Goal: Transaction & Acquisition: Download file/media

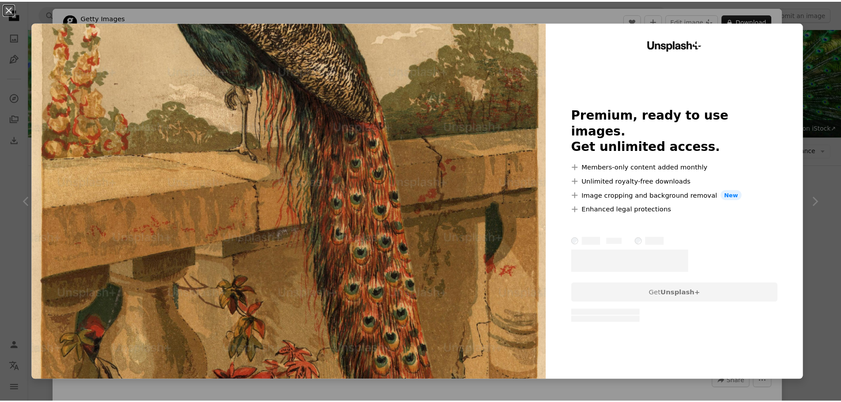
scroll to position [882, 0]
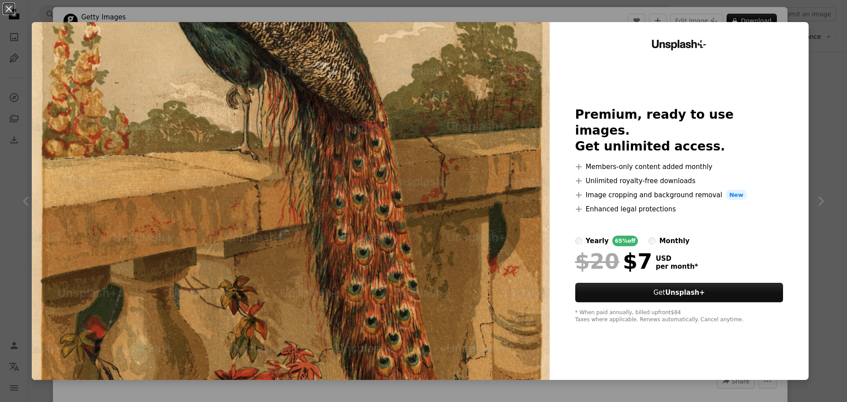
click at [829, 127] on div "An X shape Unsplash+ Premium, ready to use images. Get unlimited access. A plus…" at bounding box center [423, 201] width 847 height 402
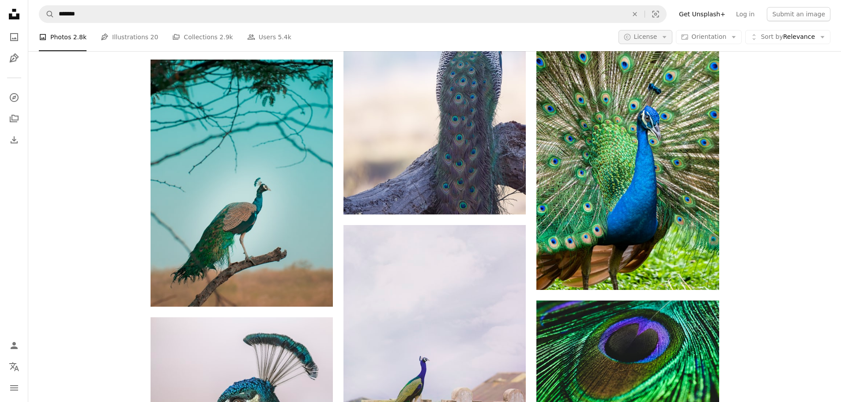
scroll to position [882, 0]
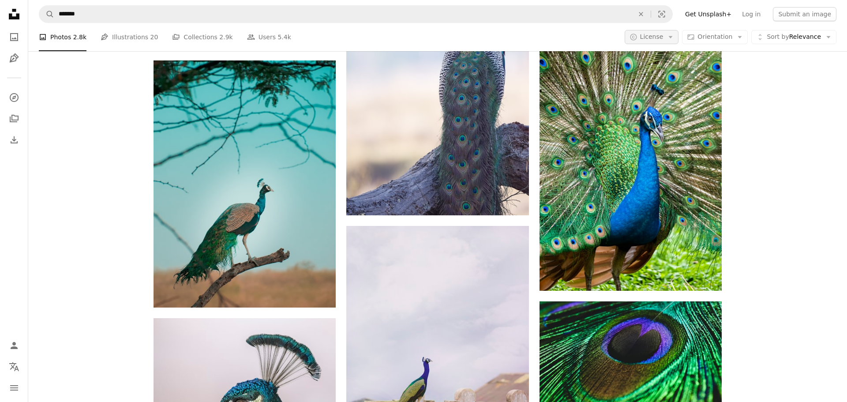
click at [653, 31] on button "A copyright icon © License Arrow down" at bounding box center [652, 37] width 54 height 14
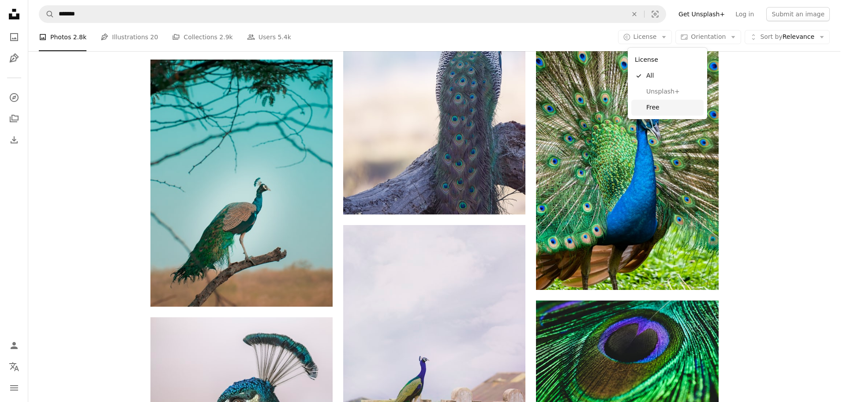
click at [657, 102] on link "Free" at bounding box center [667, 108] width 72 height 16
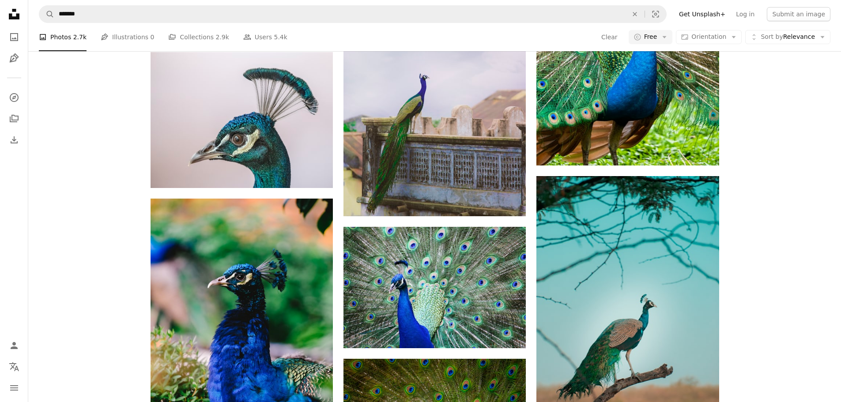
click at [769, 222] on div "A heart A plus sign [PERSON_NAME] Arrow pointing down A heart A plus sign [PERS…" at bounding box center [434, 195] width 812 height 1688
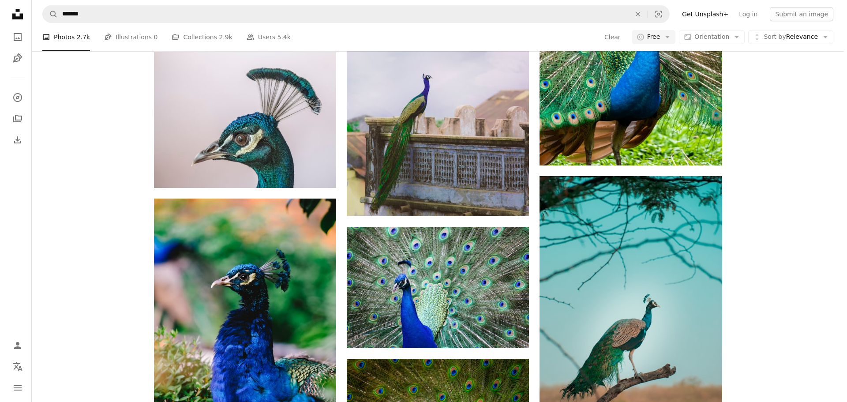
scroll to position [618, 0]
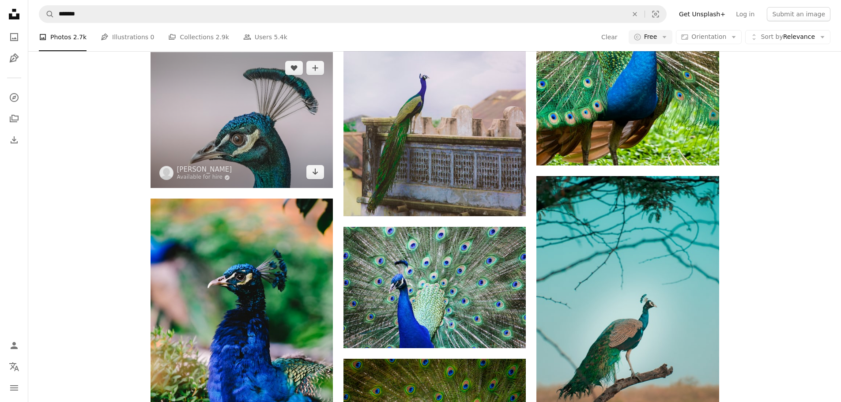
click at [312, 188] on img at bounding box center [241, 120] width 182 height 136
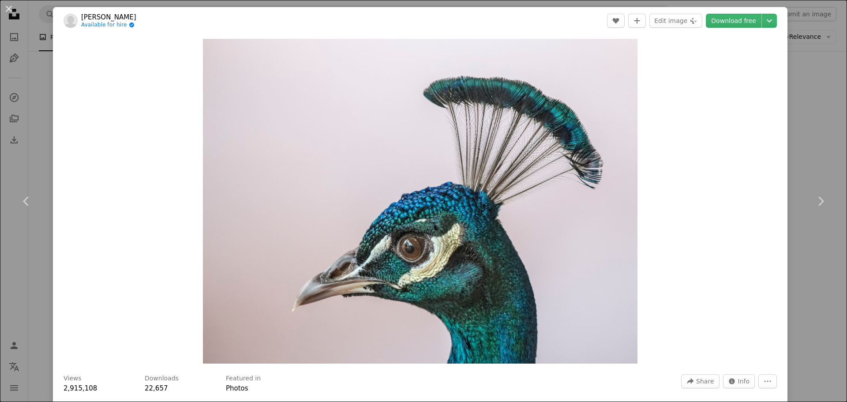
scroll to position [352, 0]
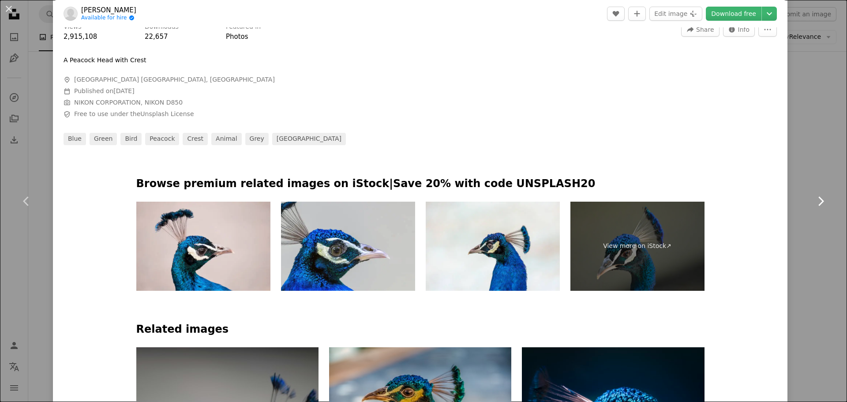
click at [818, 197] on icon at bounding box center [821, 200] width 6 height 9
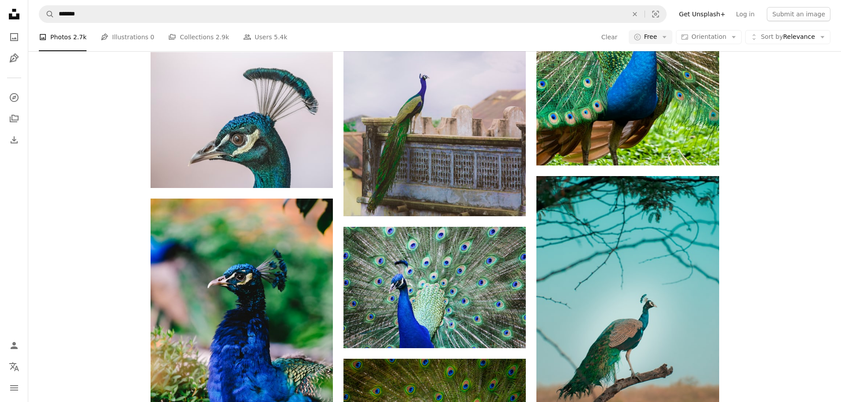
scroll to position [529, 0]
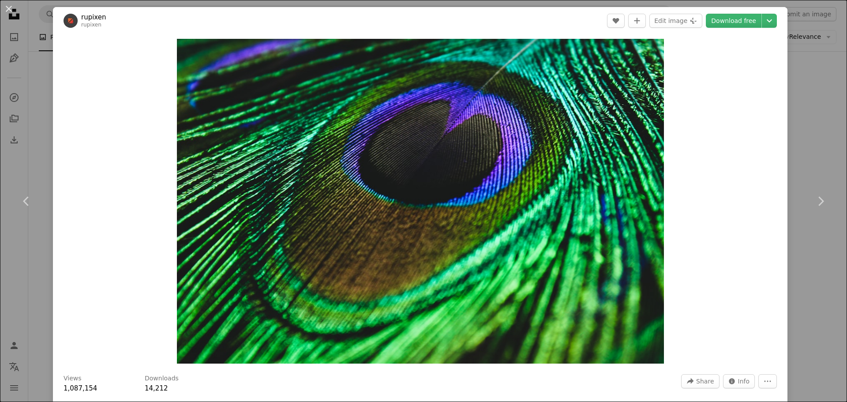
click at [804, 97] on div "An X shape Chevron left Chevron right rupixen rupixen A heart A plus sign Edit …" at bounding box center [423, 201] width 847 height 402
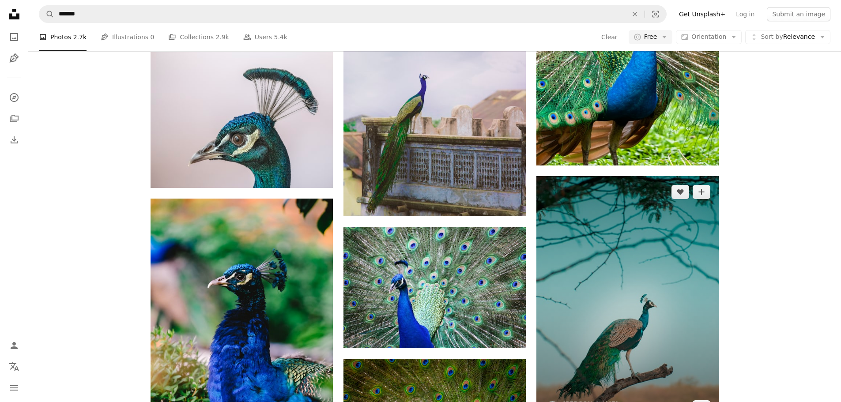
scroll to position [706, 0]
click at [606, 176] on img at bounding box center [627, 299] width 182 height 247
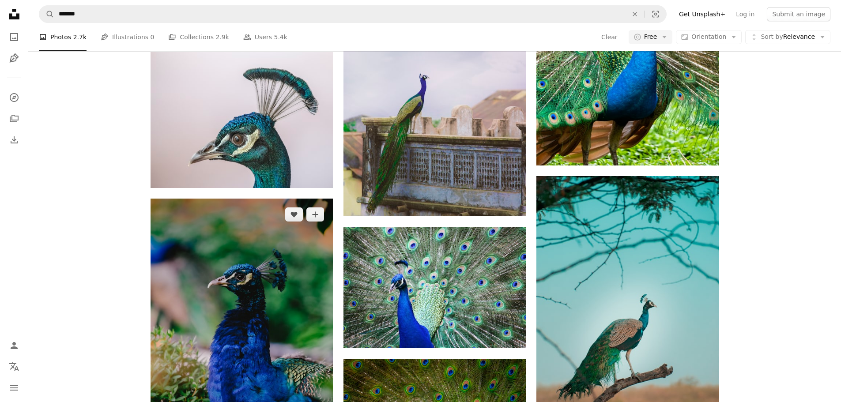
scroll to position [838, 0]
click at [263, 200] on img at bounding box center [241, 336] width 182 height 274
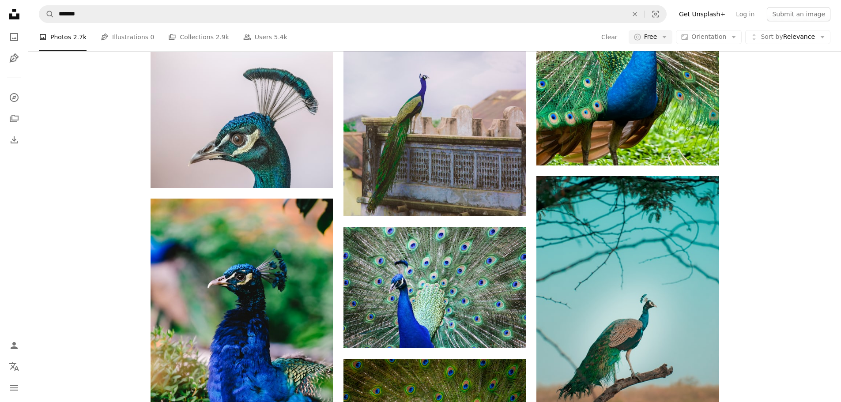
scroll to position [1235, 0]
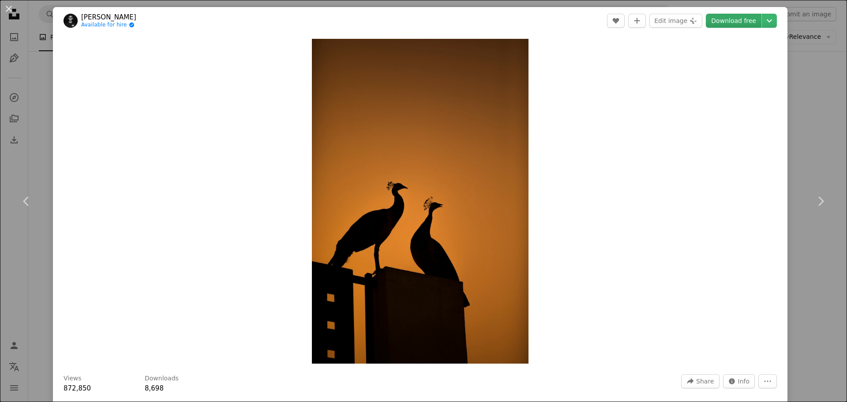
click at [729, 22] on link "Download free" at bounding box center [734, 21] width 56 height 14
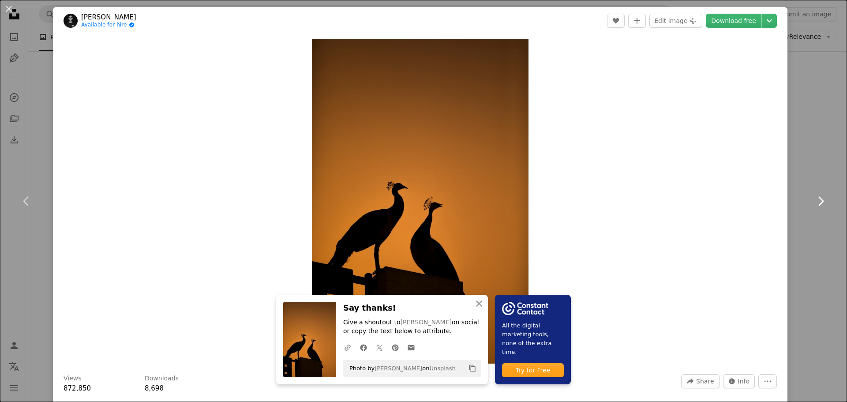
click at [816, 207] on icon "Chevron right" at bounding box center [821, 201] width 14 height 14
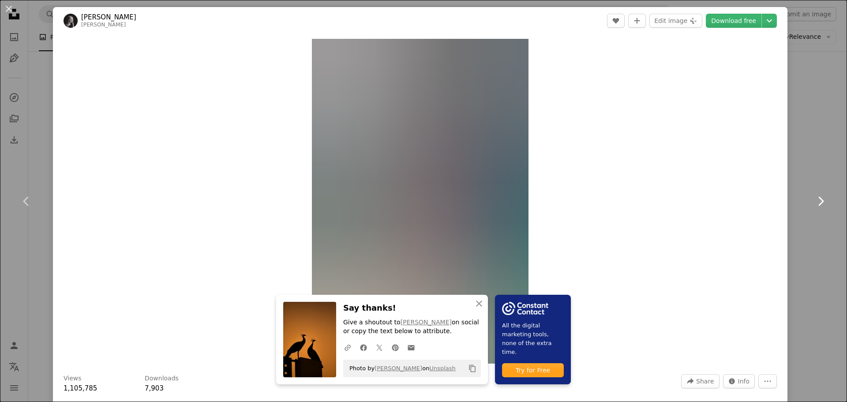
click at [794, 173] on link "Chevron right" at bounding box center [820, 201] width 53 height 85
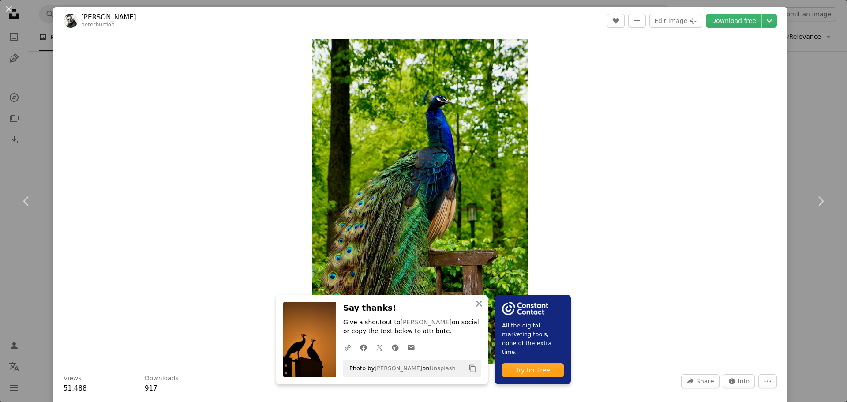
click at [824, 93] on div "An X shape Chevron left Chevron right An X shape Close Say thanks! Give a shout…" at bounding box center [423, 201] width 847 height 402
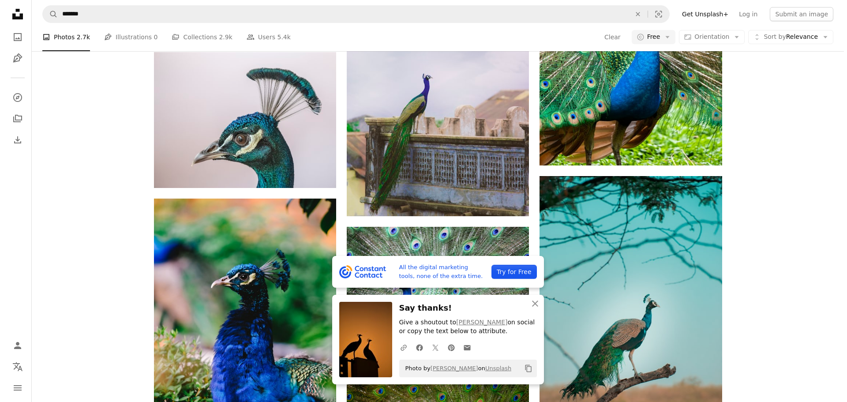
scroll to position [1853, 0]
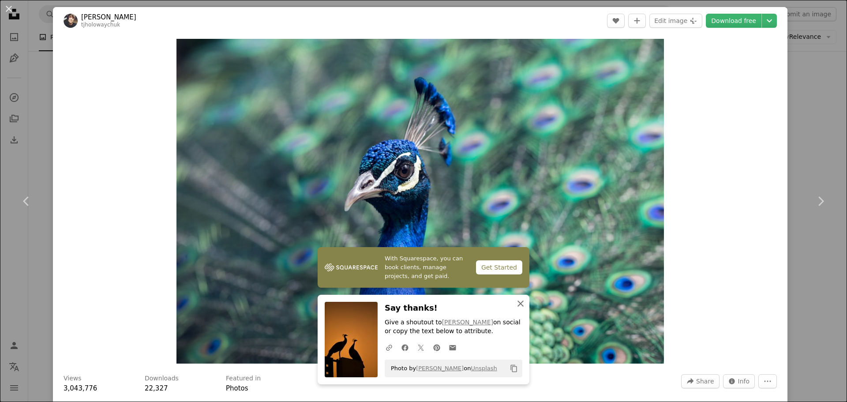
click at [519, 303] on icon "An X shape" at bounding box center [520, 303] width 11 height 11
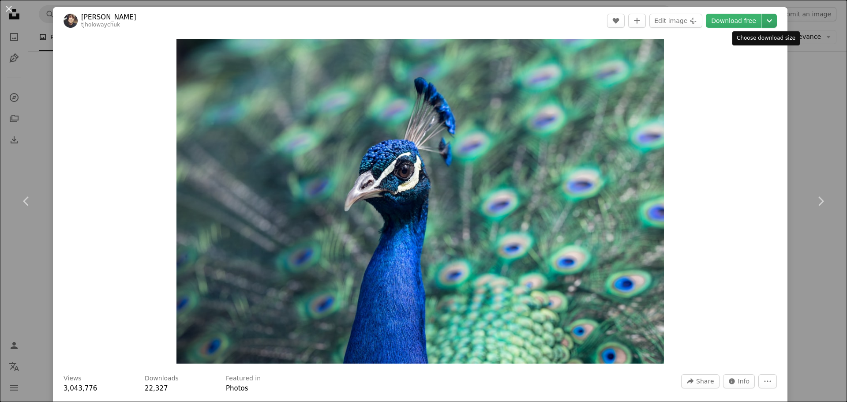
click at [762, 23] on icon "Chevron down" at bounding box center [769, 20] width 14 height 11
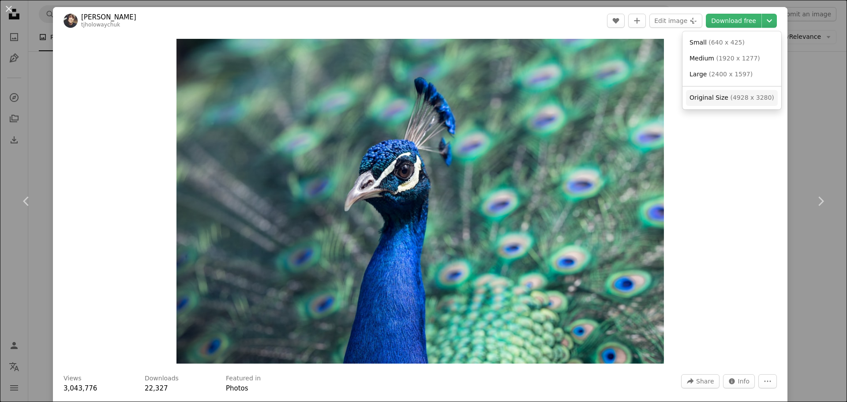
click at [730, 101] on span "( 4928 x 3280 )" at bounding box center [752, 97] width 44 height 7
